Goal: Transaction & Acquisition: Purchase product/service

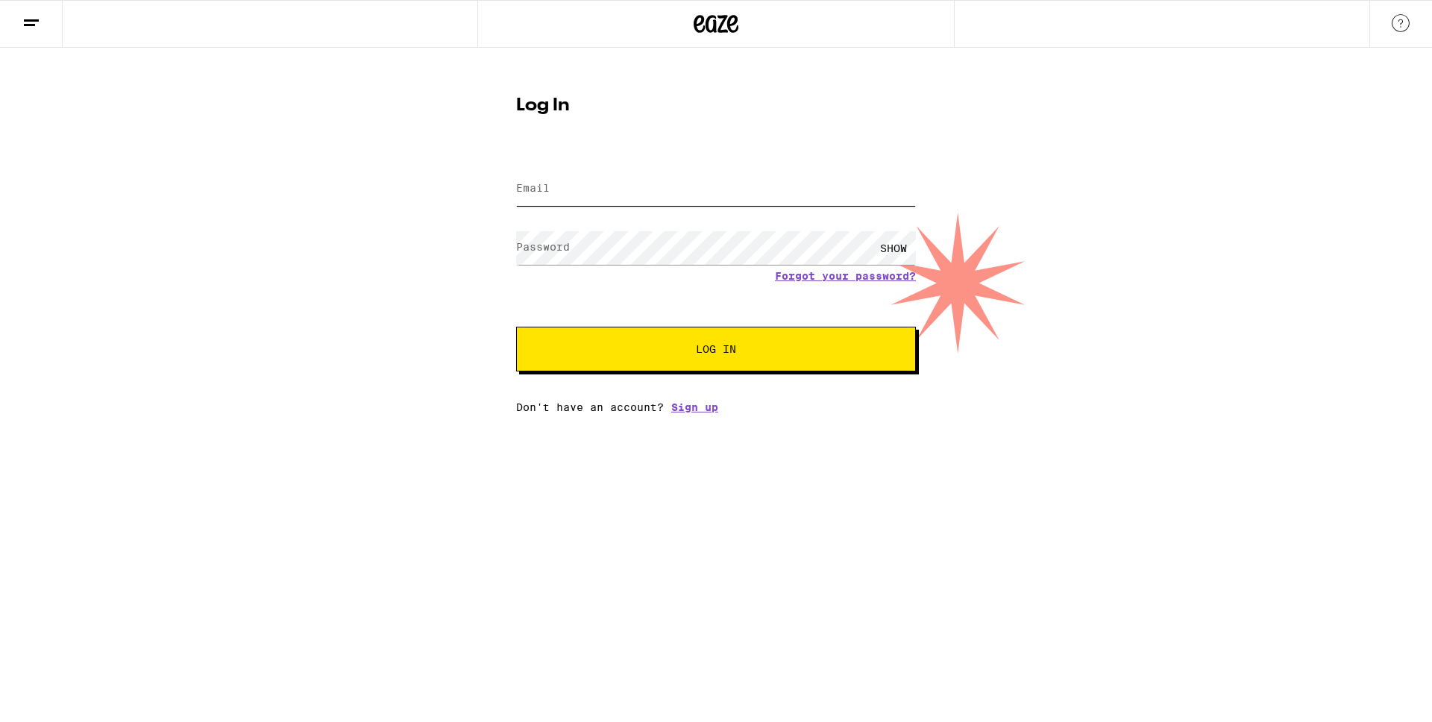
click at [635, 201] on input "Email" at bounding box center [716, 189] width 400 height 34
type input "[PERSON_NAME][EMAIL_ADDRESS][DOMAIN_NAME]"
click at [655, 353] on span "Log In" at bounding box center [715, 349] width 279 height 10
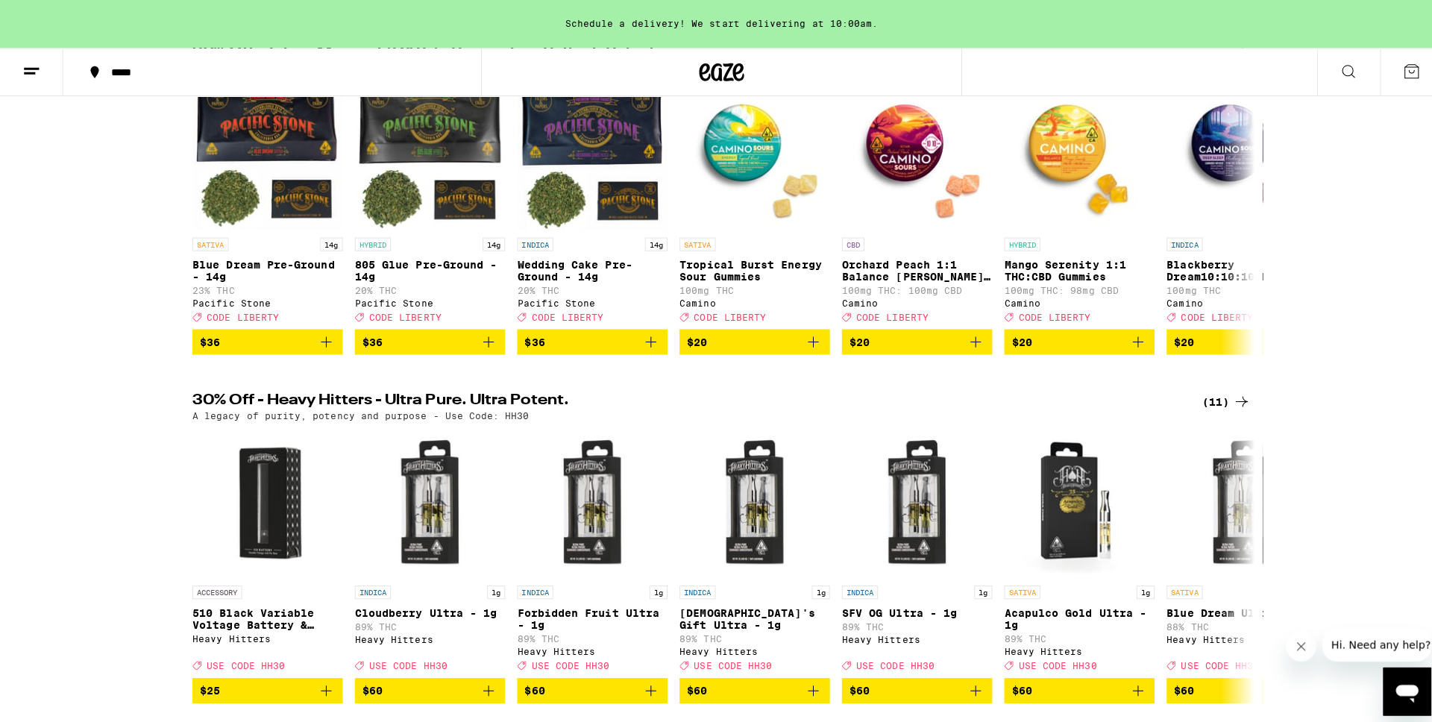
scroll to position [103, 0]
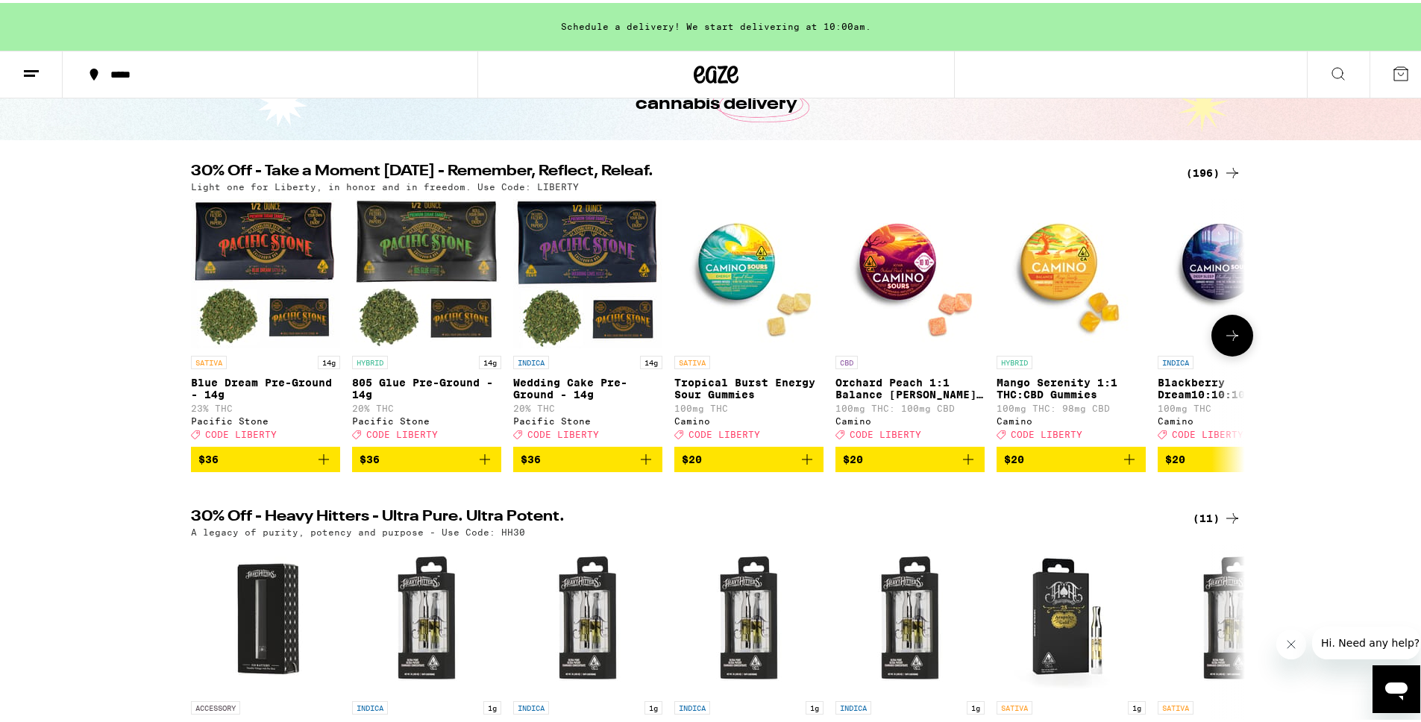
click at [406, 465] on span "$36" at bounding box center [426, 456] width 134 height 18
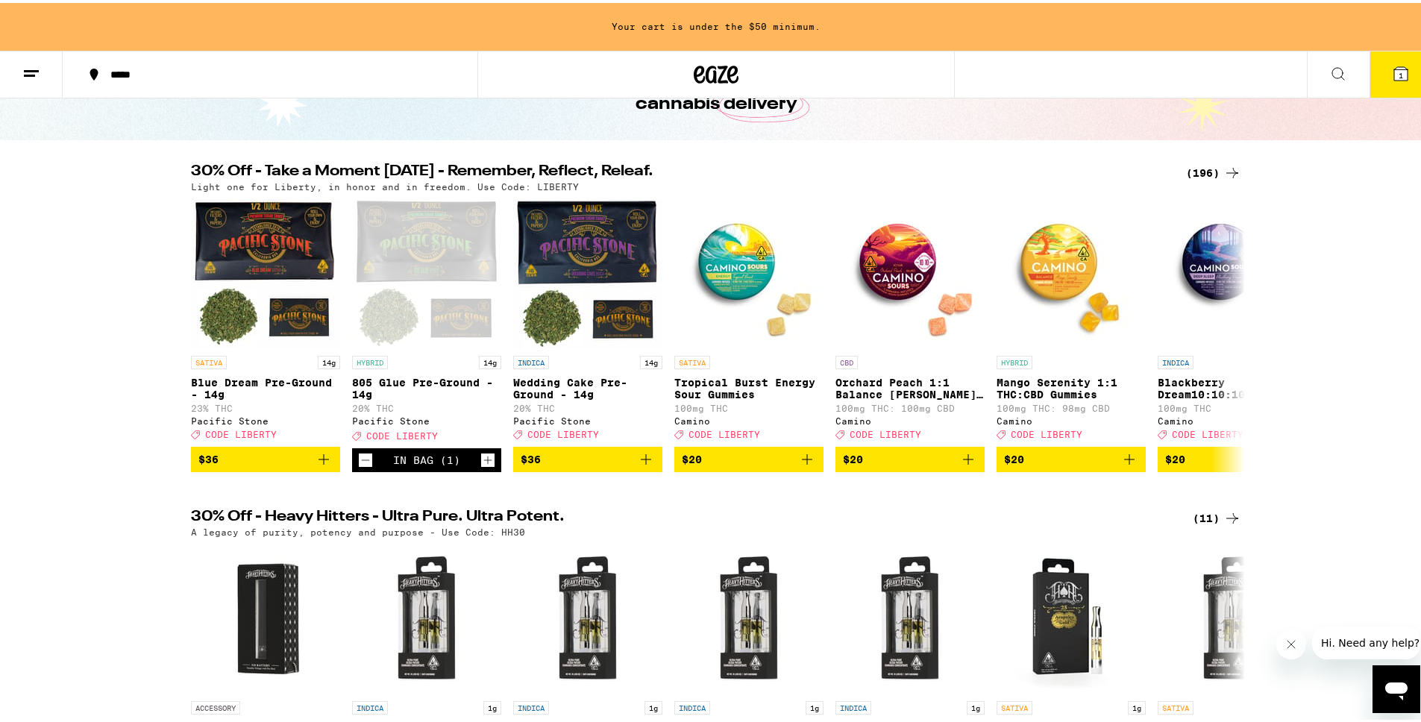
click at [1394, 68] on icon at bounding box center [1400, 70] width 13 height 13
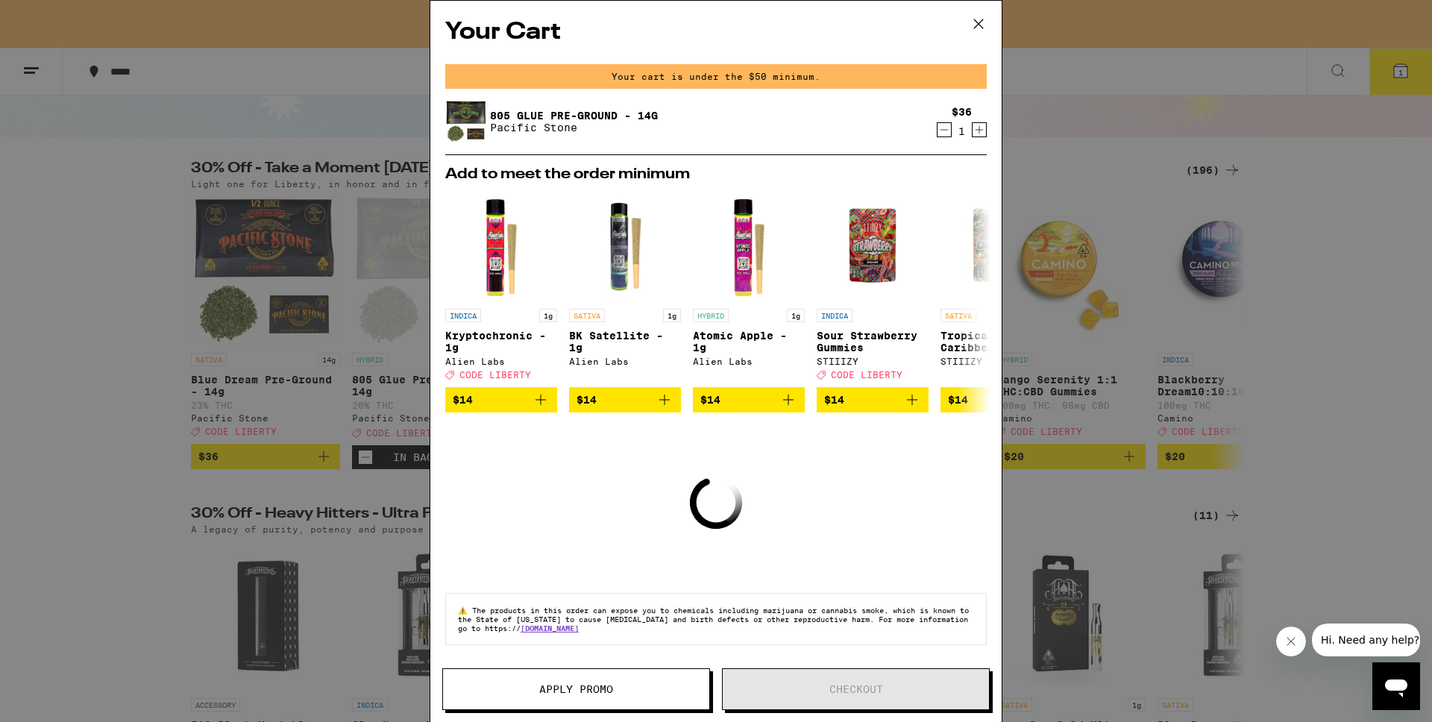
click at [547, 694] on span "Apply Promo" at bounding box center [576, 689] width 74 height 10
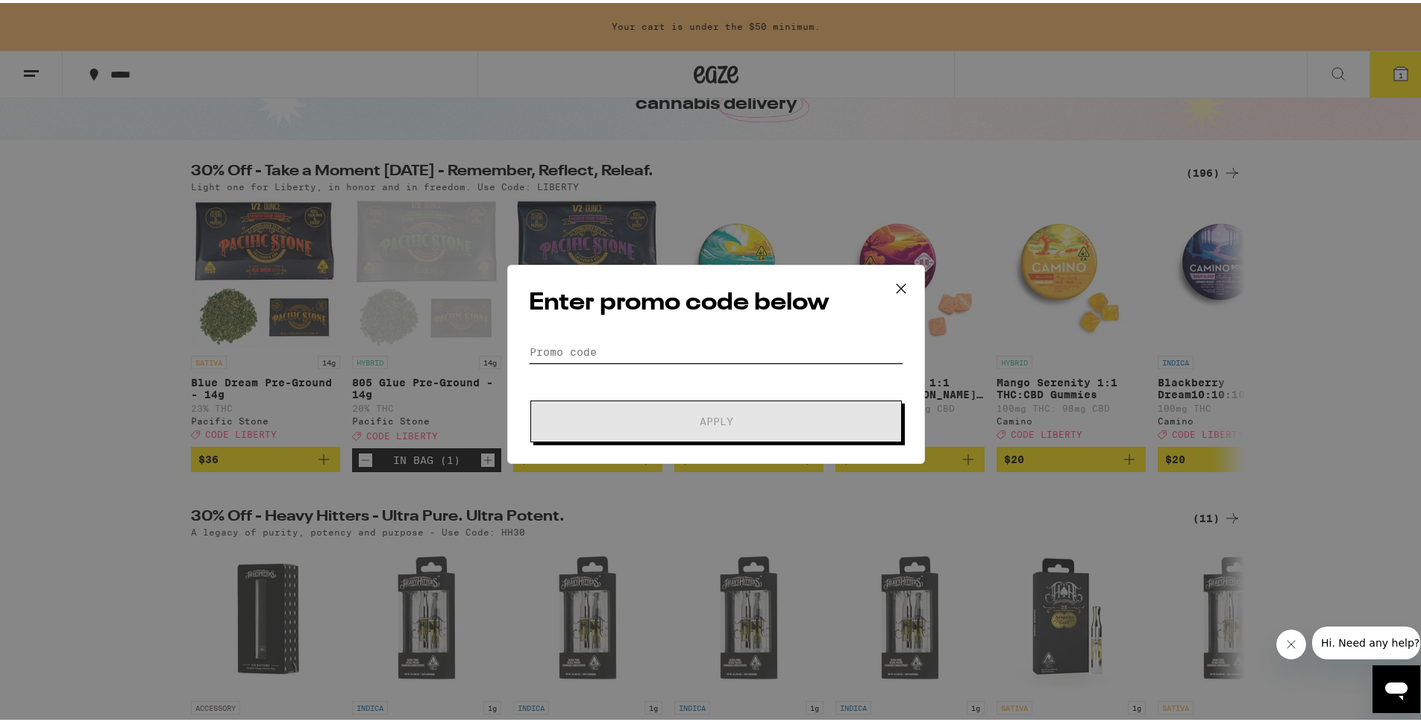
click at [608, 345] on input "Promo Code" at bounding box center [716, 349] width 374 height 22
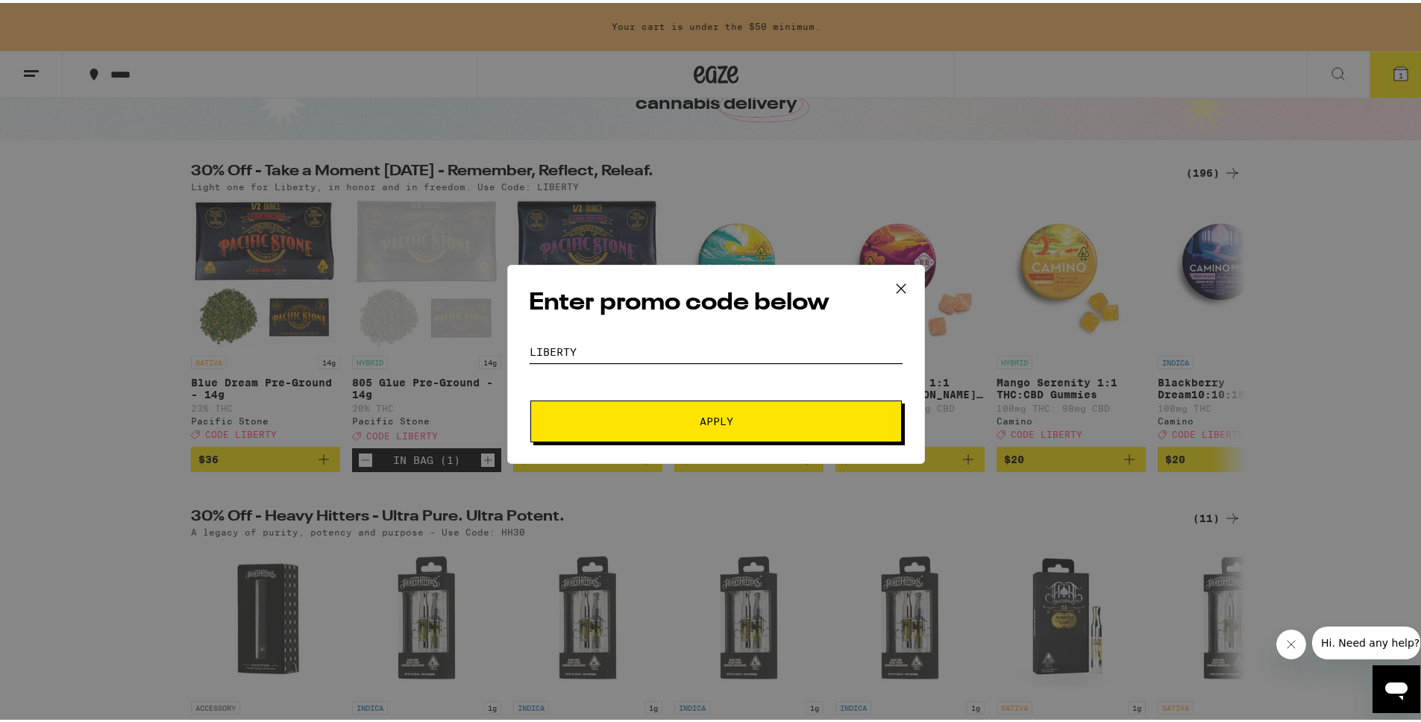
type input "liberty"
click at [642, 421] on span "Apply" at bounding box center [716, 418] width 268 height 10
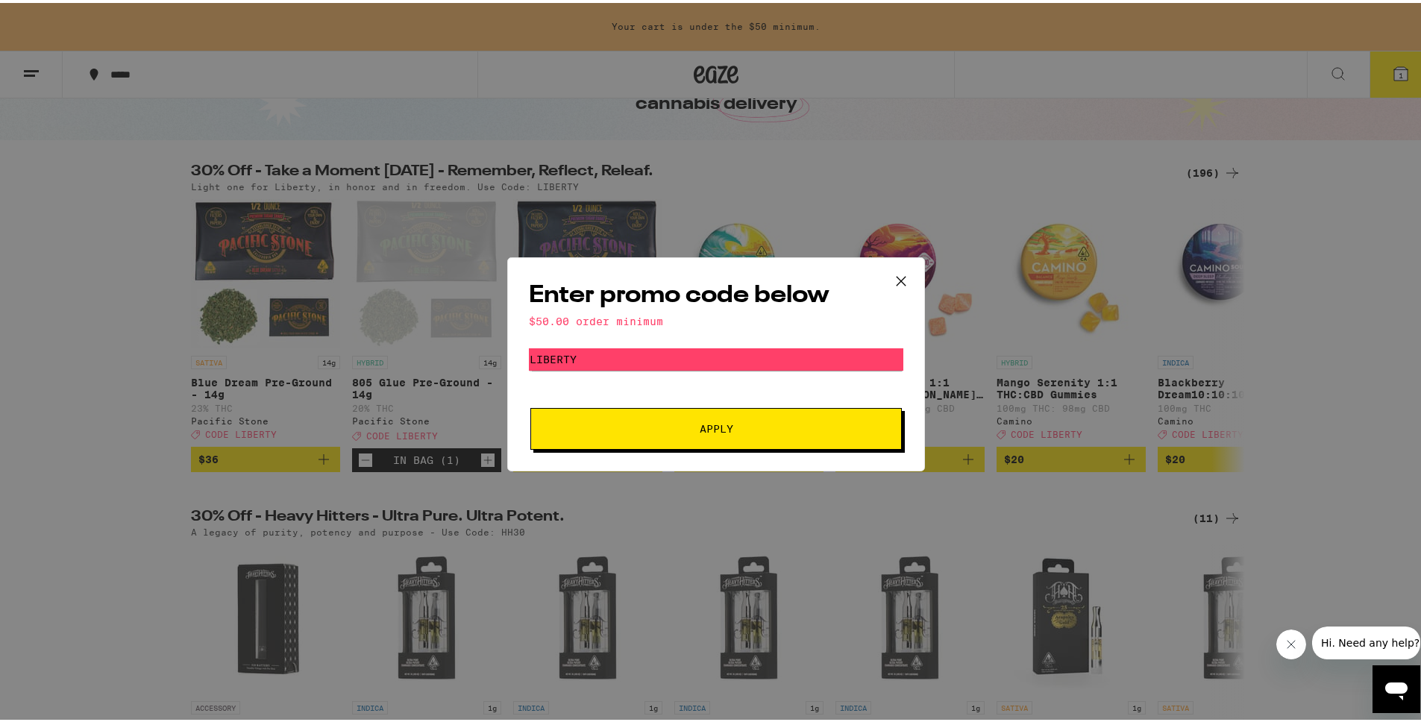
click at [897, 272] on icon at bounding box center [901, 278] width 22 height 22
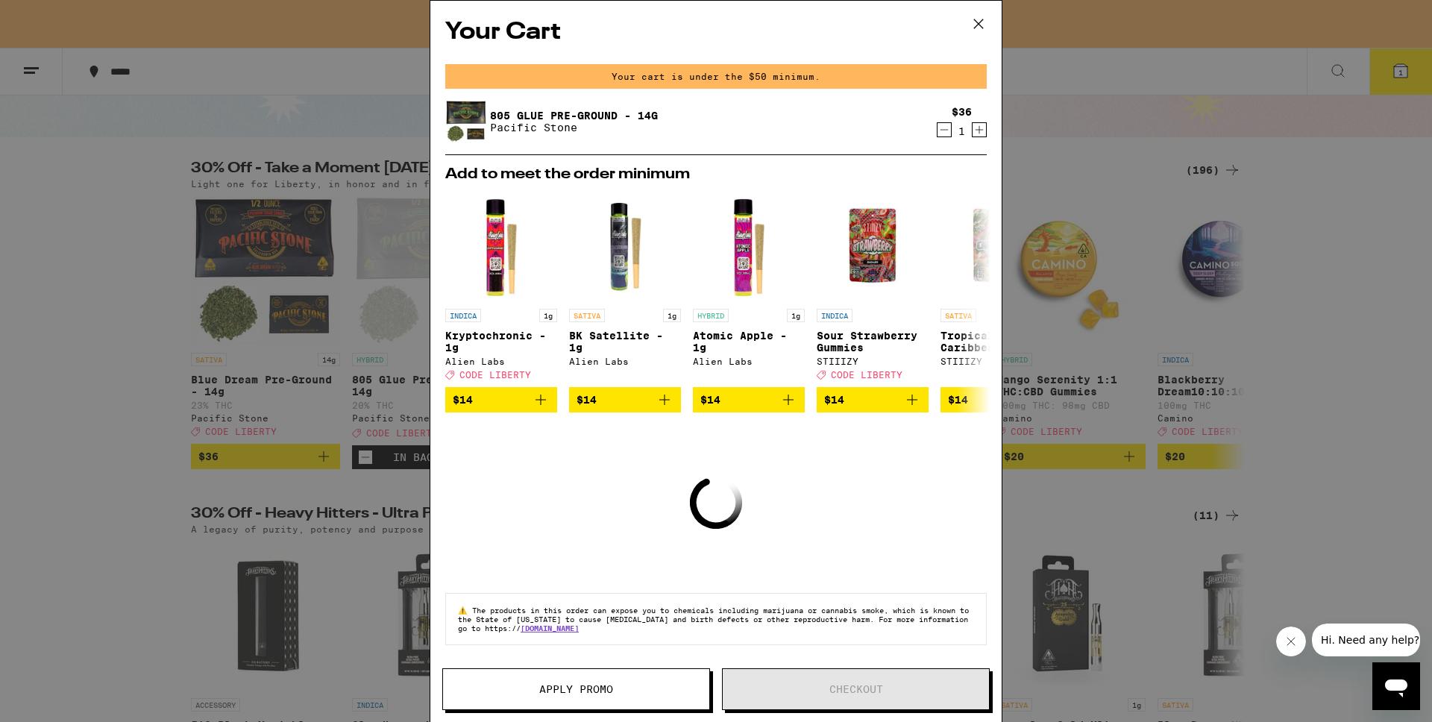
click at [972, 133] on icon "Increment" at bounding box center [978, 130] width 13 height 18
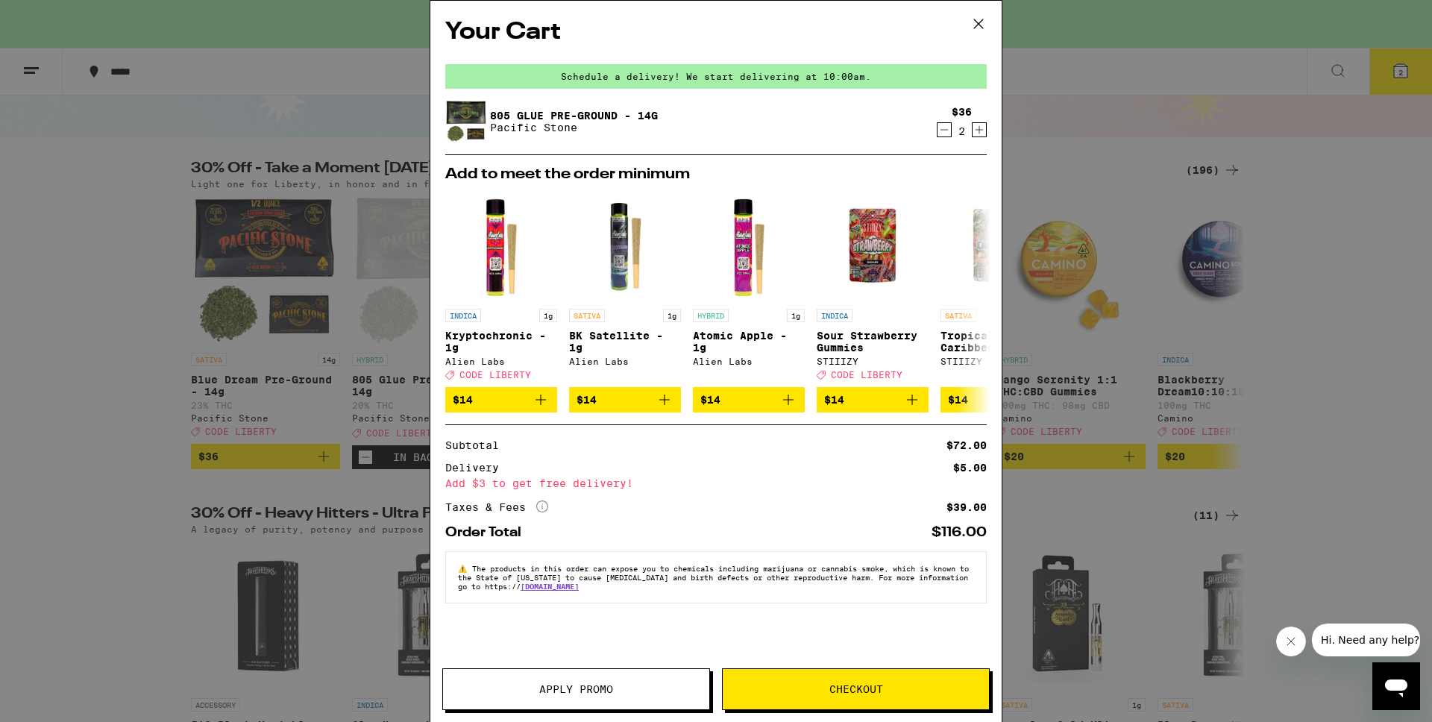
click at [559, 687] on span "Apply Promo" at bounding box center [576, 689] width 74 height 10
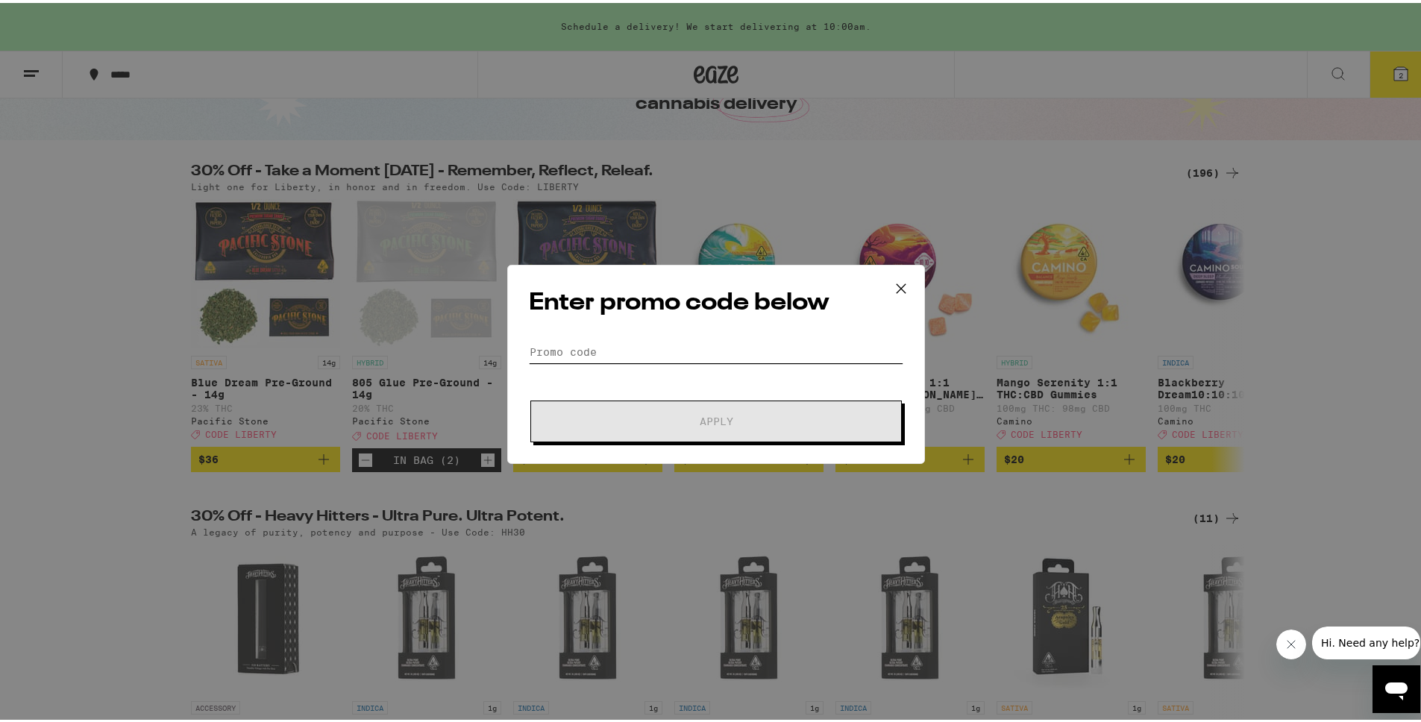
click at [620, 348] on input "Promo Code" at bounding box center [716, 349] width 374 height 22
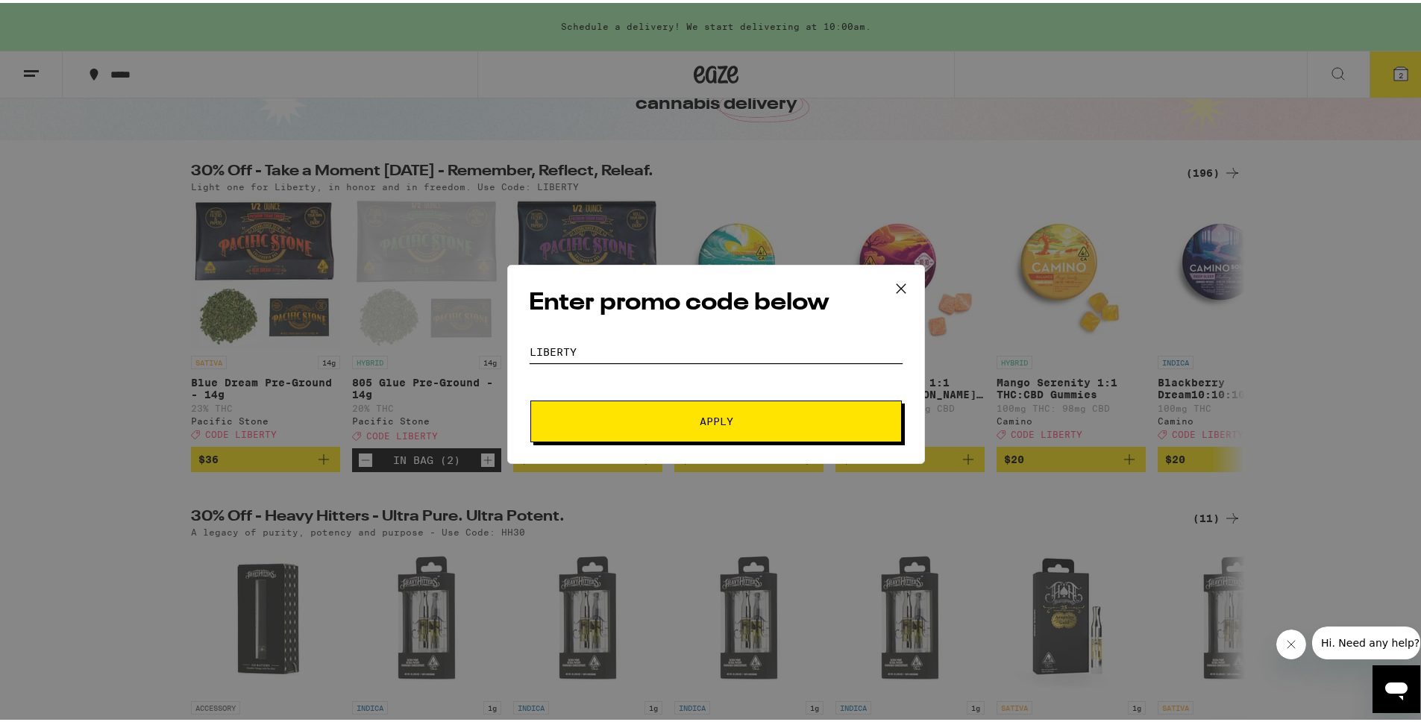
type input "liberty"
click at [672, 423] on button "Apply" at bounding box center [715, 418] width 371 height 42
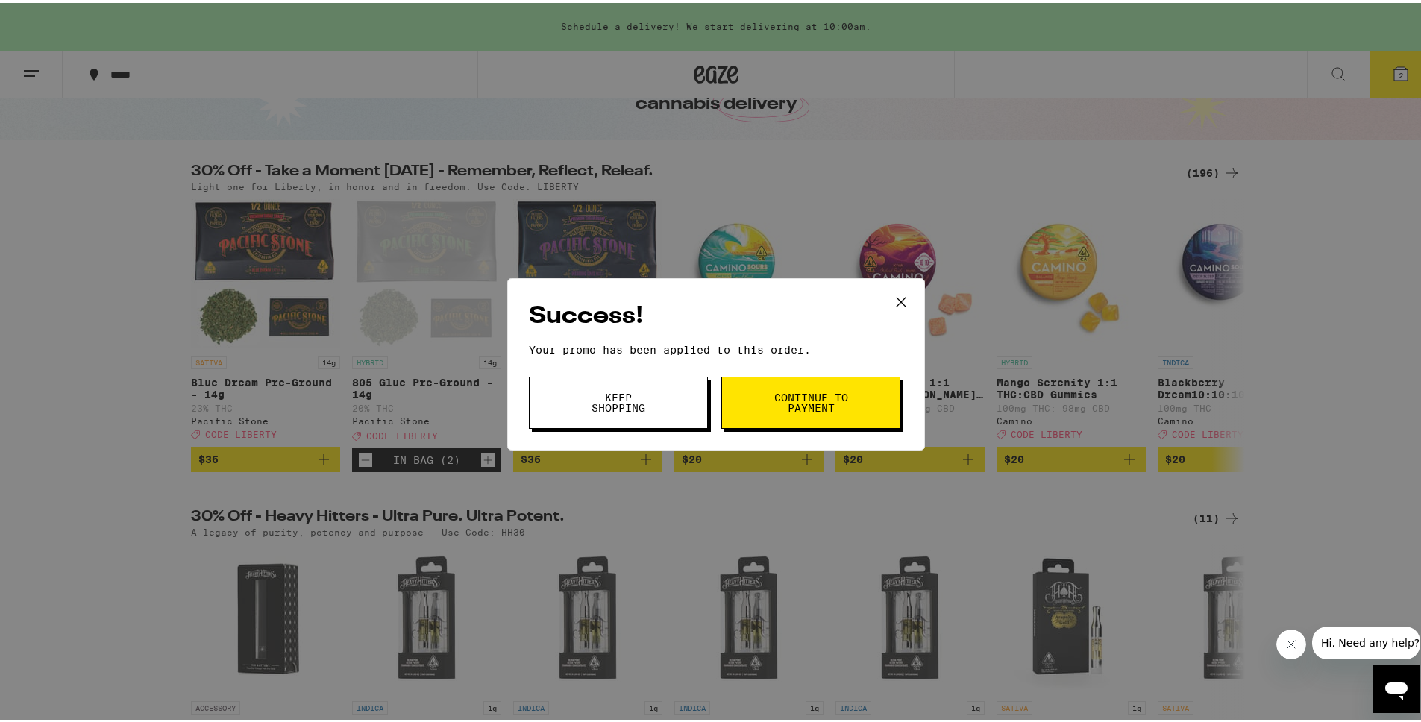
click at [588, 406] on span "Keep Shopping" at bounding box center [618, 399] width 76 height 21
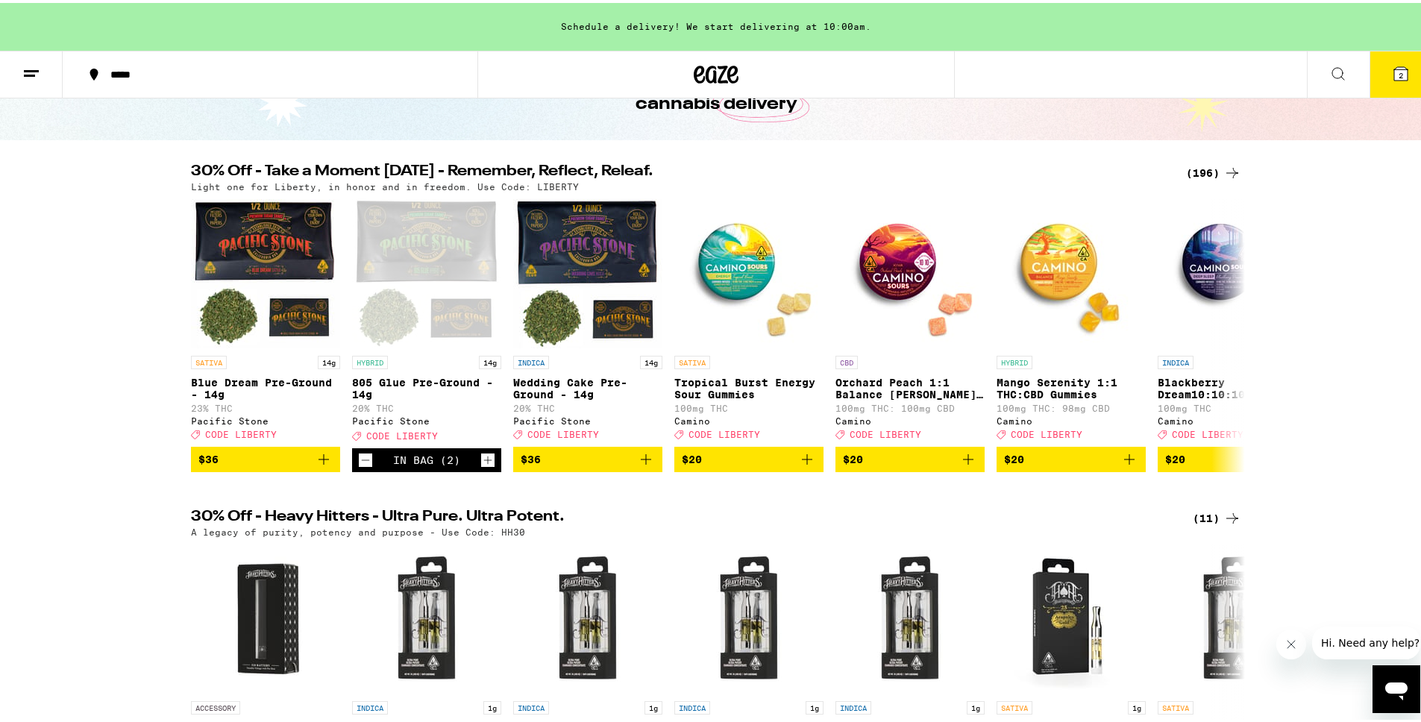
click at [1394, 75] on icon at bounding box center [1400, 70] width 13 height 13
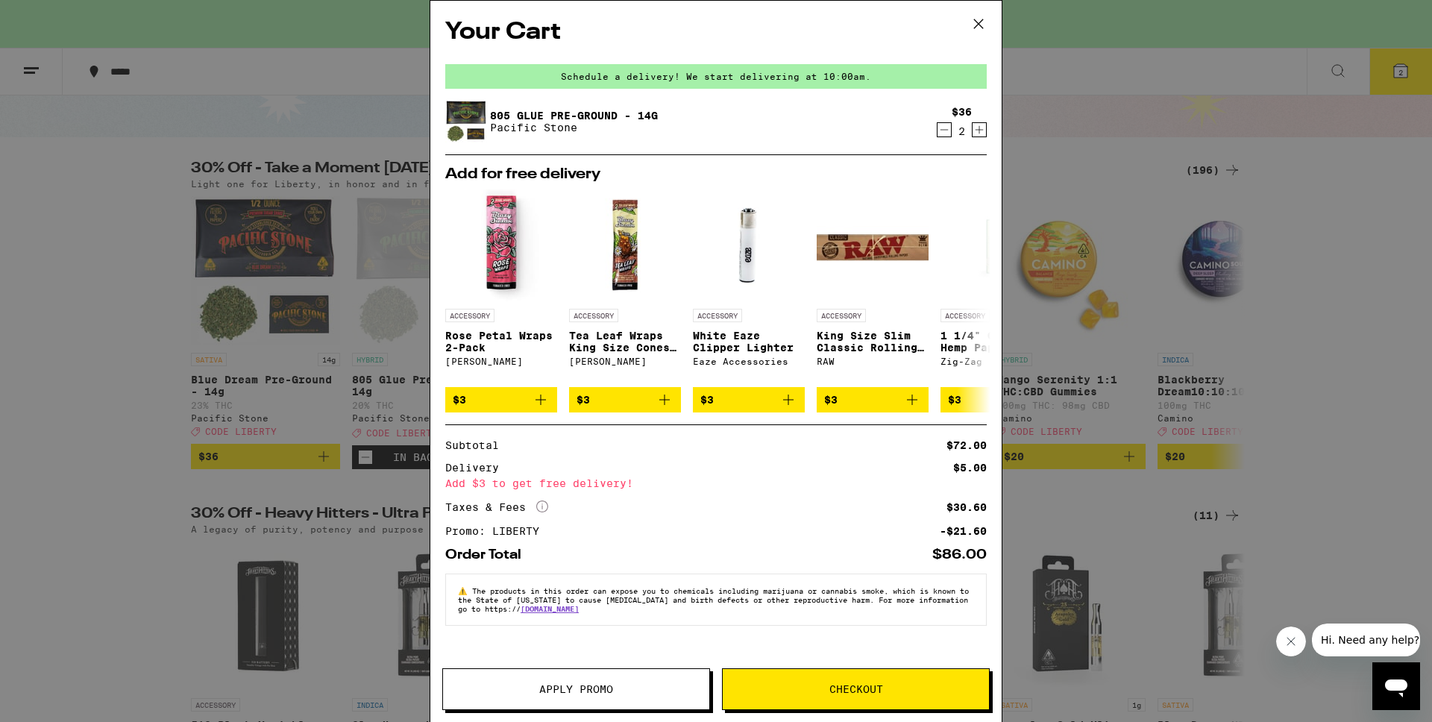
click at [977, 20] on icon at bounding box center [978, 24] width 22 height 22
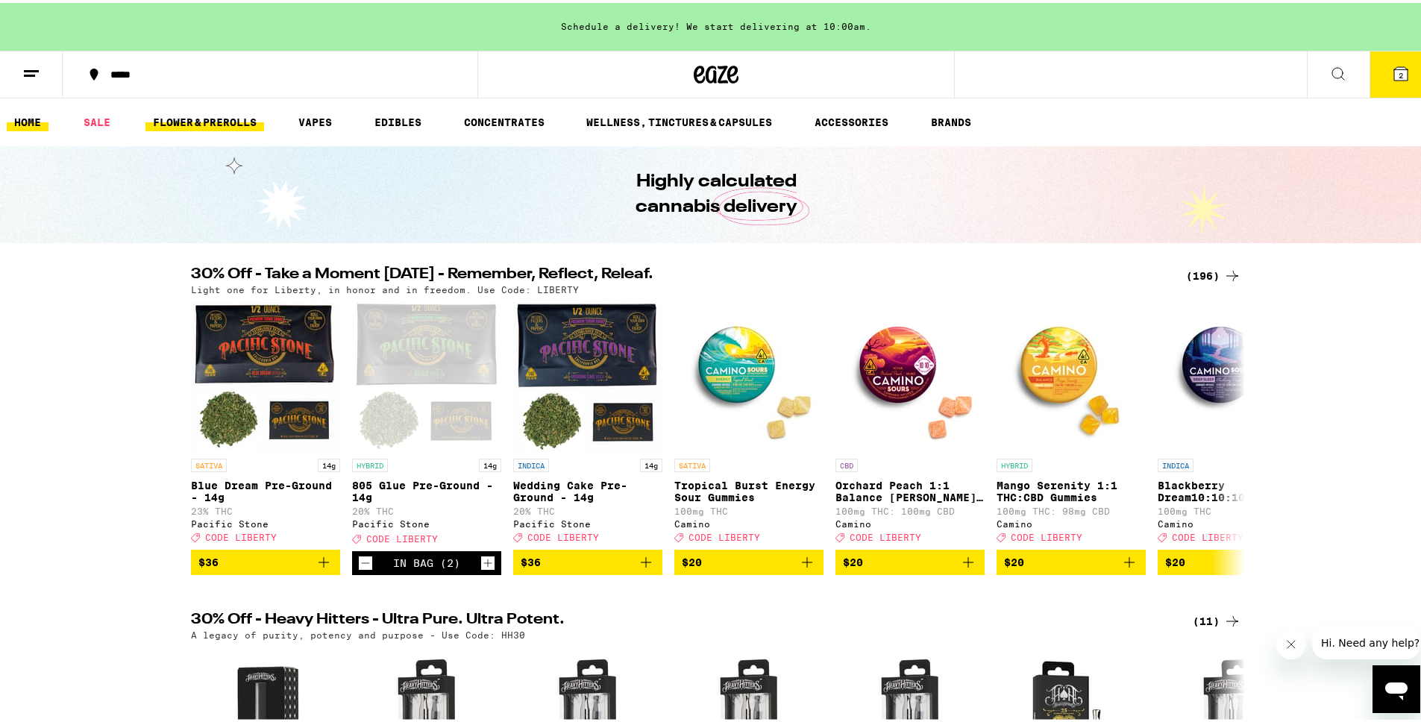
click at [229, 121] on link "FLOWER & PREROLLS" at bounding box center [204, 119] width 119 height 18
